Goal: Task Accomplishment & Management: Use online tool/utility

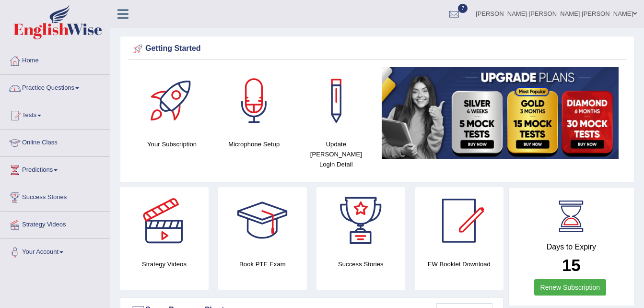
click at [35, 116] on link "Tests" at bounding box center [54, 114] width 109 height 24
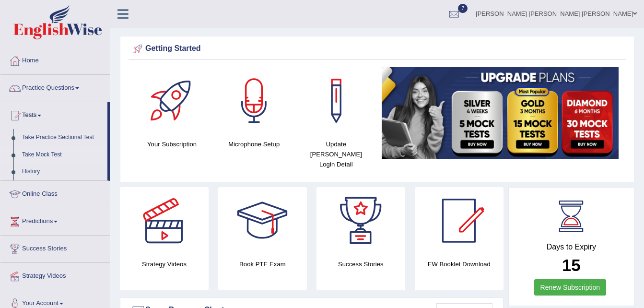
click at [50, 154] on link "Take Mock Test" at bounding box center [63, 154] width 90 height 17
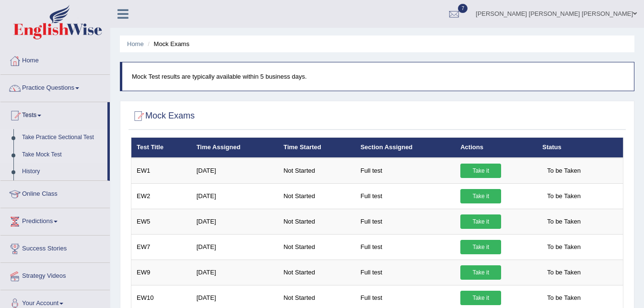
click at [47, 134] on link "Take Practice Sectional Test" at bounding box center [63, 137] width 90 height 17
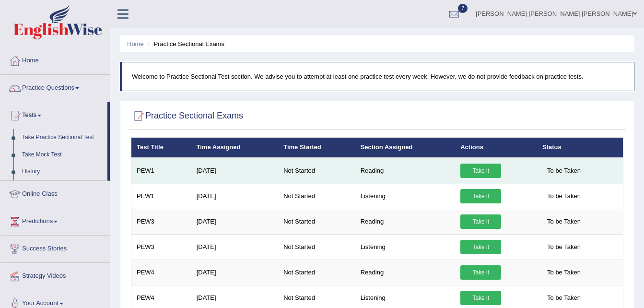
click at [476, 170] on link "Take it" at bounding box center [481, 171] width 41 height 14
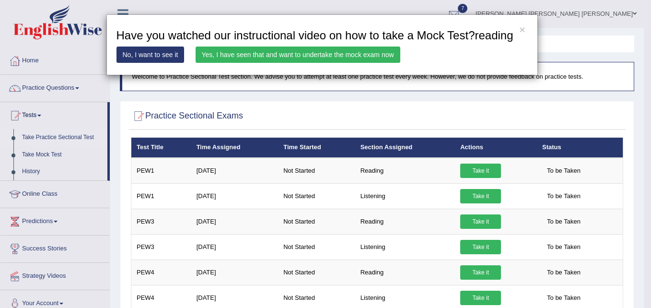
click at [263, 55] on link "Yes, I have seen that and want to undertake the mock exam now" at bounding box center [298, 55] width 205 height 16
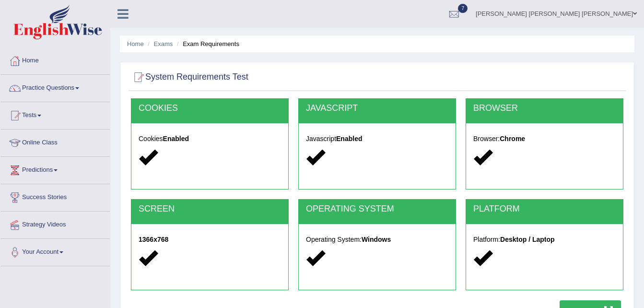
click at [567, 302] on button "Start Test" at bounding box center [590, 311] width 61 height 22
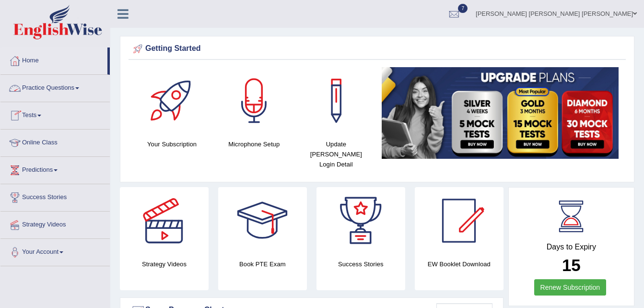
click at [41, 116] on span at bounding box center [39, 116] width 4 height 2
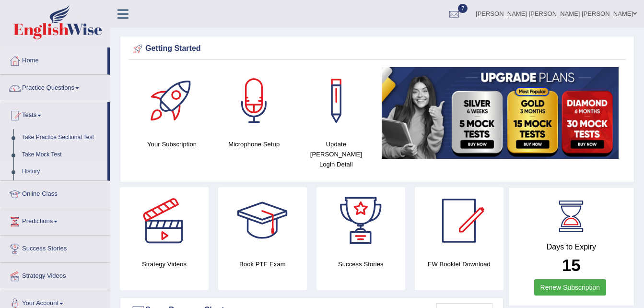
click at [28, 172] on link "History" at bounding box center [63, 171] width 90 height 17
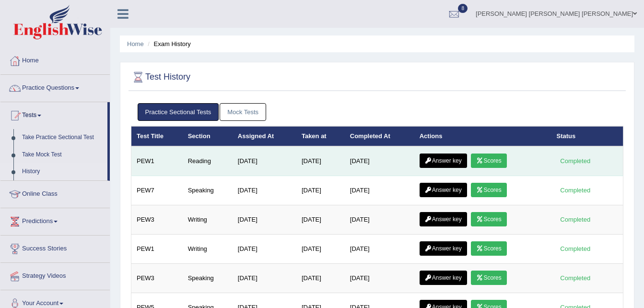
click at [493, 157] on link "Scores" at bounding box center [488, 161] width 35 height 14
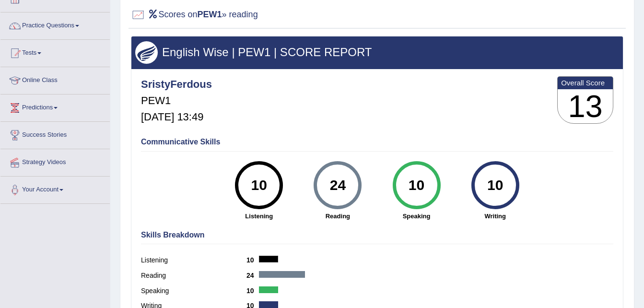
scroll to position [61, 0]
